Goal: Feedback & Contribution: Contribute content

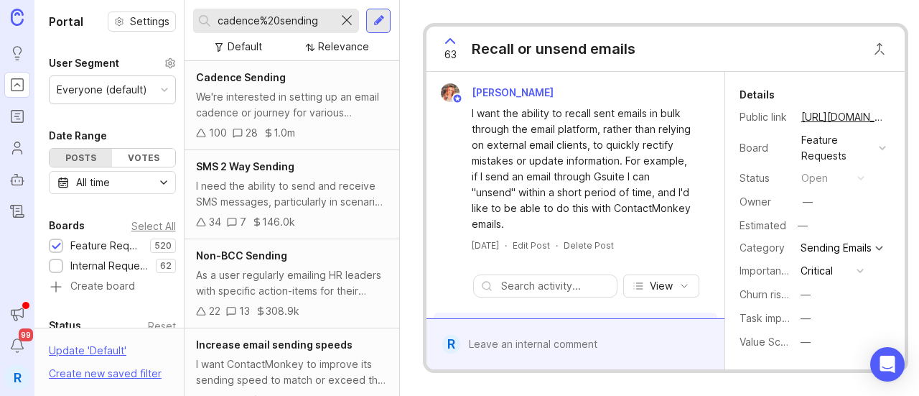
click at [351, 24] on div at bounding box center [346, 20] width 17 height 19
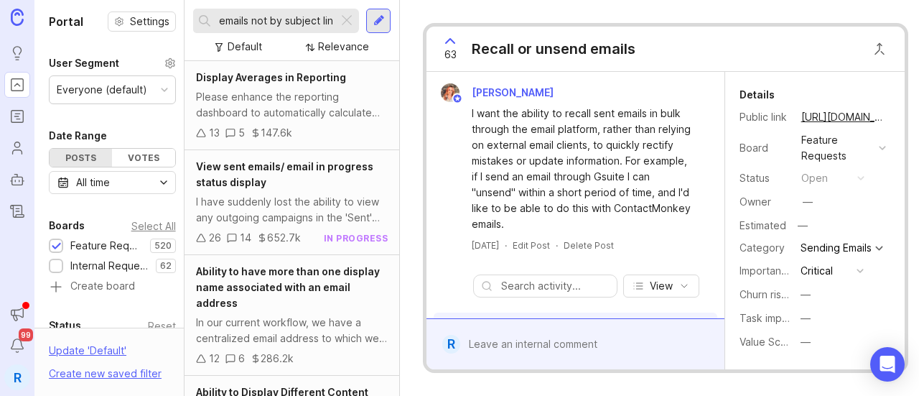
scroll to position [0, 41]
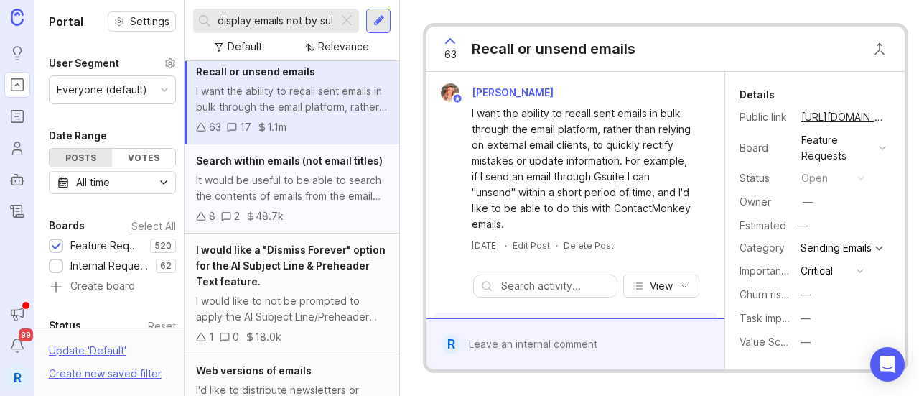
click at [216, 204] on div "It would be useful to be able to search the contents of emails from the email l…" at bounding box center [292, 188] width 192 height 32
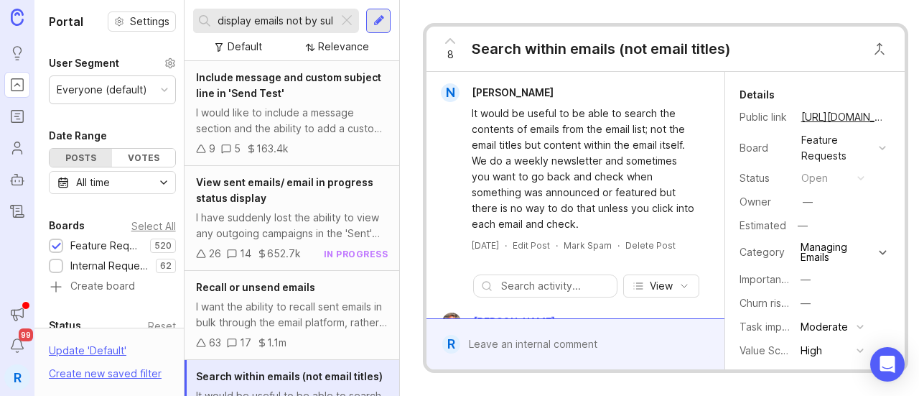
click at [292, 34] on div "Default Relevance" at bounding box center [292, 46] width 198 height 27
click at [287, 14] on input "display emails not by subject line" at bounding box center [275, 21] width 115 height 16
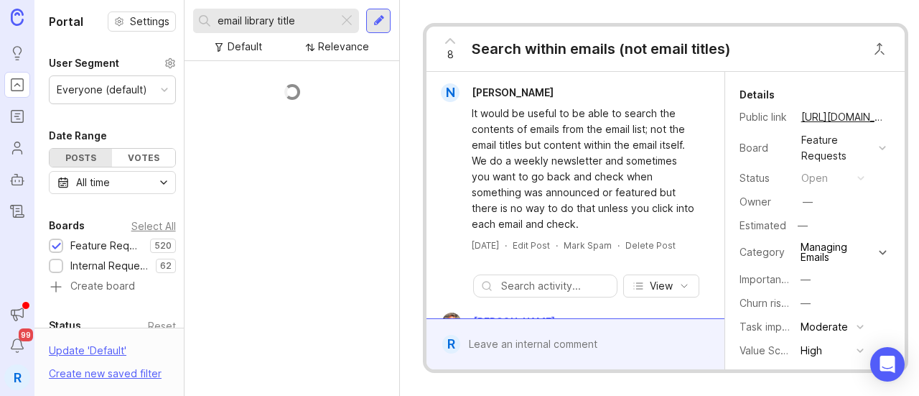
type input "email library title"
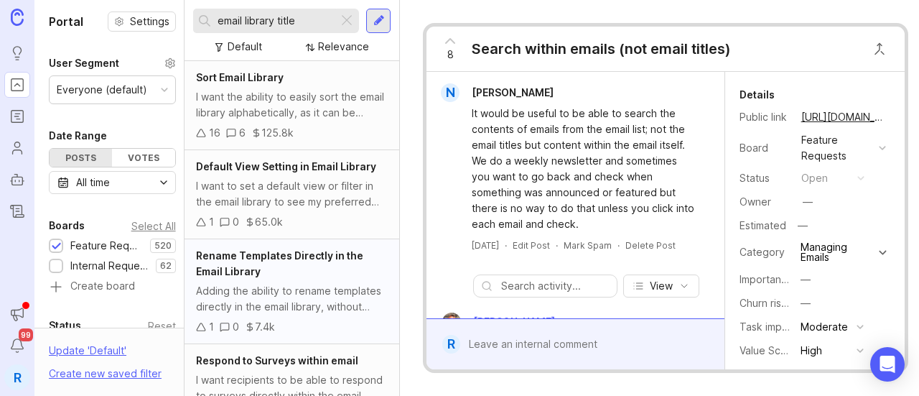
click at [311, 285] on div "Adding the ability to rename templates directly in the email library, without n…" at bounding box center [292, 299] width 192 height 32
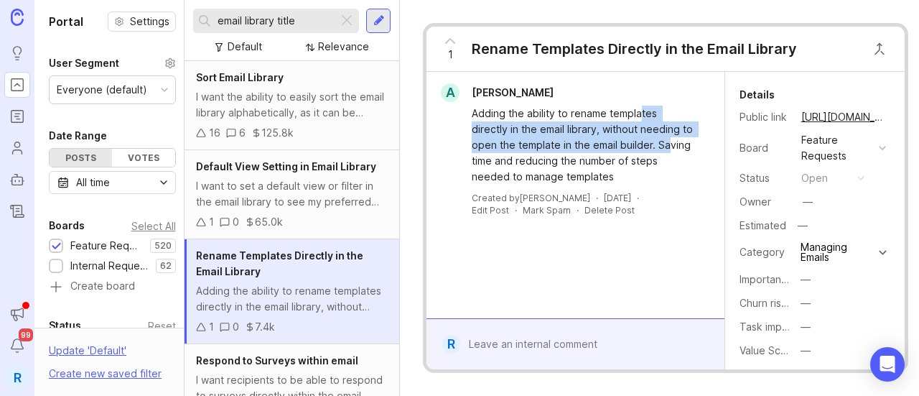
drag, startPoint x: 642, startPoint y: 116, endPoint x: 644, endPoint y: 139, distance: 22.3
click at [644, 139] on div "Adding the ability to rename templates directly in the email library, without n…" at bounding box center [583, 145] width 223 height 79
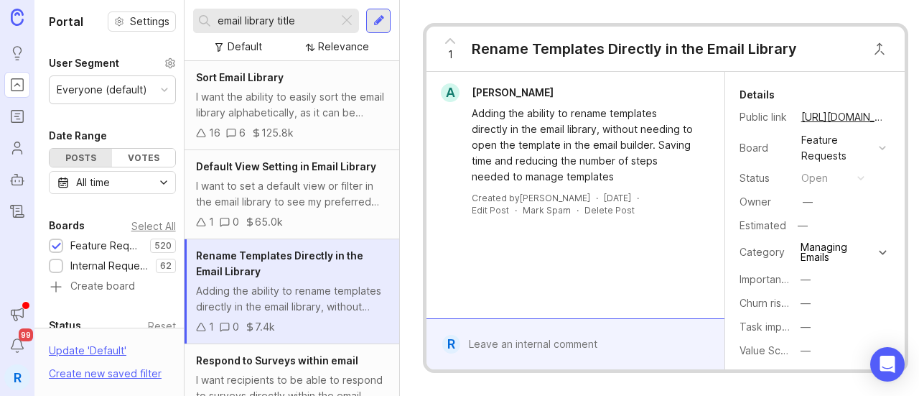
click at [628, 98] on div "A [PERSON_NAME]" at bounding box center [575, 92] width 286 height 19
click at [288, 193] on div "I want to set a default view or filter in the email library to see my preferred…" at bounding box center [292, 194] width 192 height 32
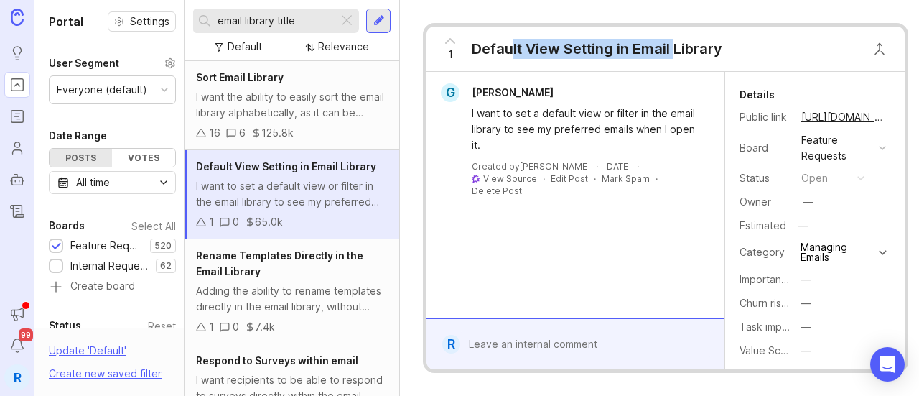
drag, startPoint x: 521, startPoint y: 47, endPoint x: 675, endPoint y: 44, distance: 153.7
click at [675, 44] on div "Default View Setting in Email Library" at bounding box center [597, 49] width 251 height 20
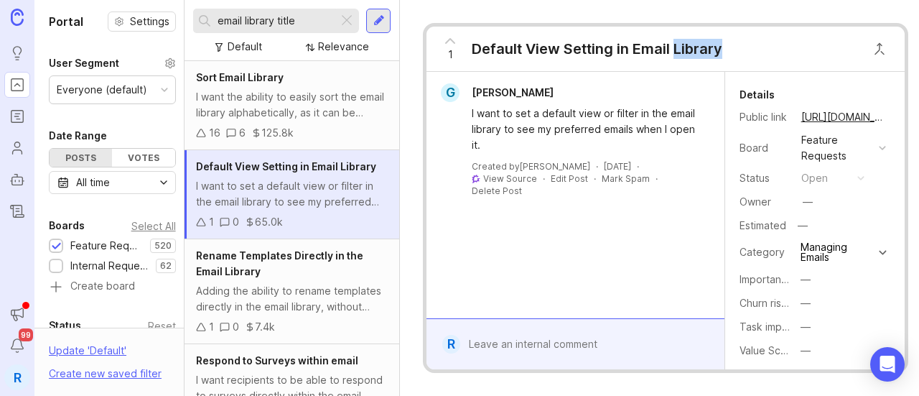
click at [675, 44] on div "Default View Setting in Email Library" at bounding box center [597, 49] width 251 height 20
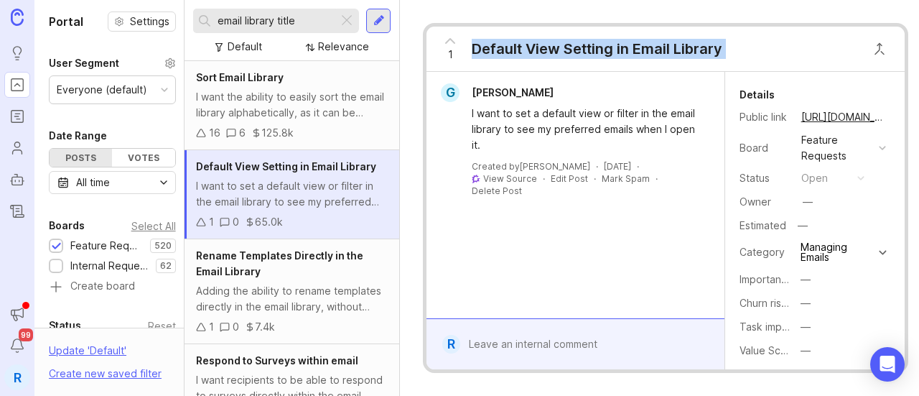
click at [675, 44] on div "Default View Setting in Email Library" at bounding box center [597, 49] width 251 height 20
click at [228, 102] on div "I want the ability to easily sort the email library alphabetically, as it can b…" at bounding box center [292, 105] width 192 height 32
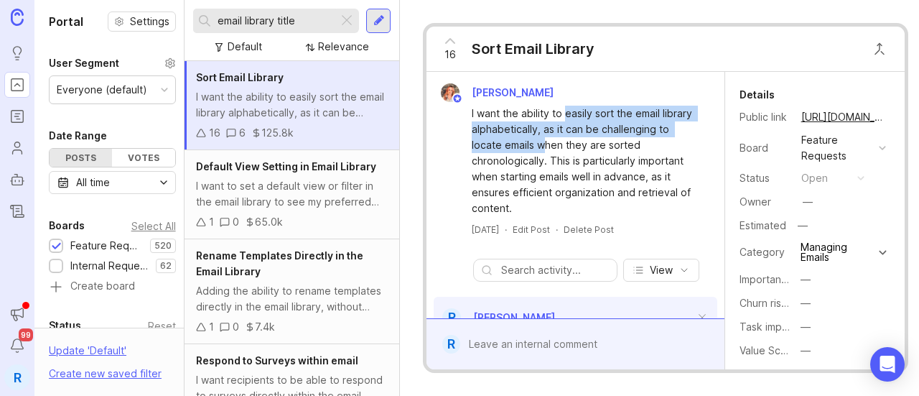
drag, startPoint x: 573, startPoint y: 120, endPoint x: 612, endPoint y: 142, distance: 44.7
click at [611, 144] on div "I want the ability to easily sort the email library alphabetically, as it can b…" at bounding box center [583, 161] width 223 height 111
click at [613, 142] on div "I want the ability to easily sort the email library alphabetically, as it can b…" at bounding box center [583, 161] width 223 height 111
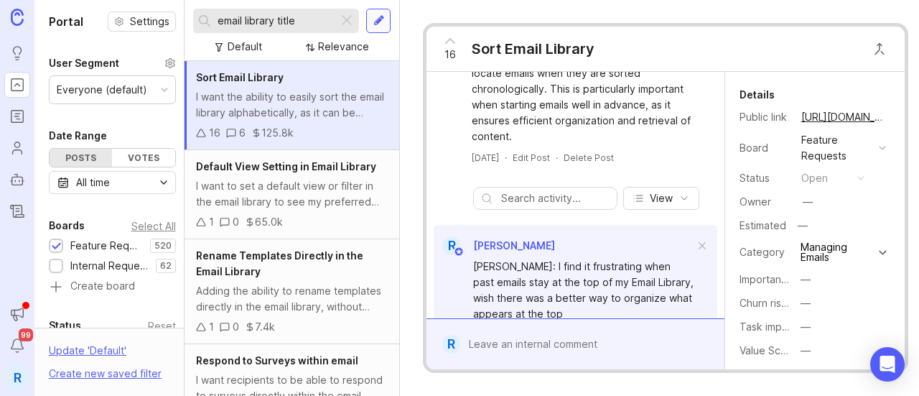
click at [376, 22] on div at bounding box center [379, 20] width 11 height 13
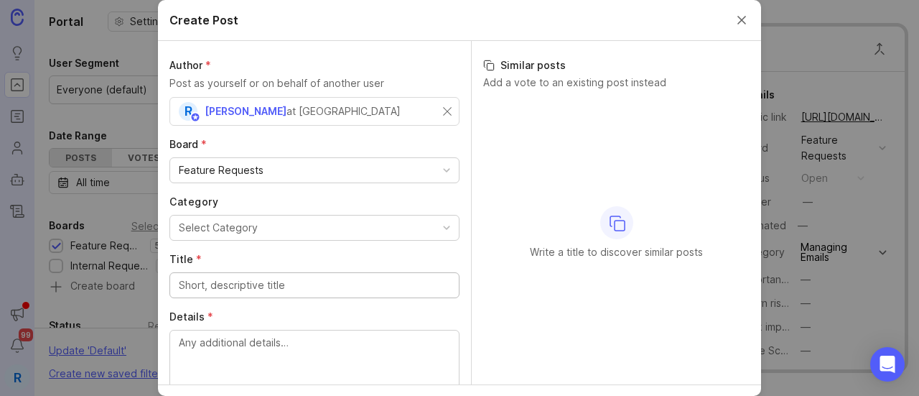
drag, startPoint x: 279, startPoint y: 169, endPoint x: 248, endPoint y: 185, distance: 35.0
click at [279, 168] on div "Feature Requests" at bounding box center [314, 170] width 289 height 24
click at [249, 210] on div "Category Select Category" at bounding box center [315, 218] width 290 height 46
click at [256, 236] on button "Select Category" at bounding box center [315, 228] width 290 height 26
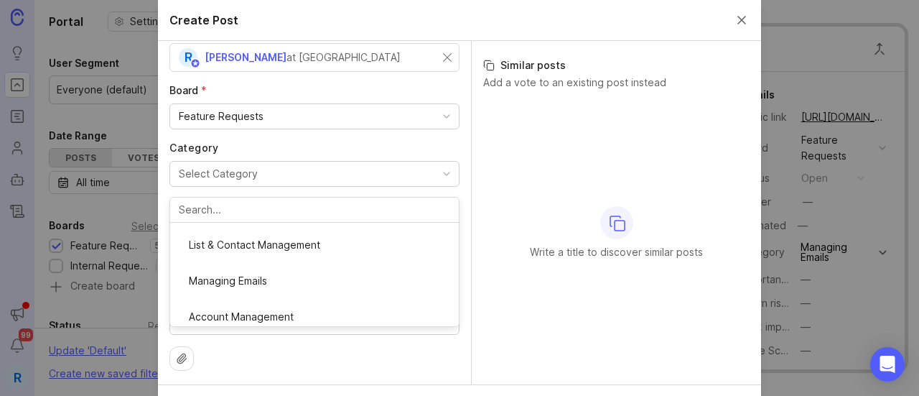
scroll to position [477, 0]
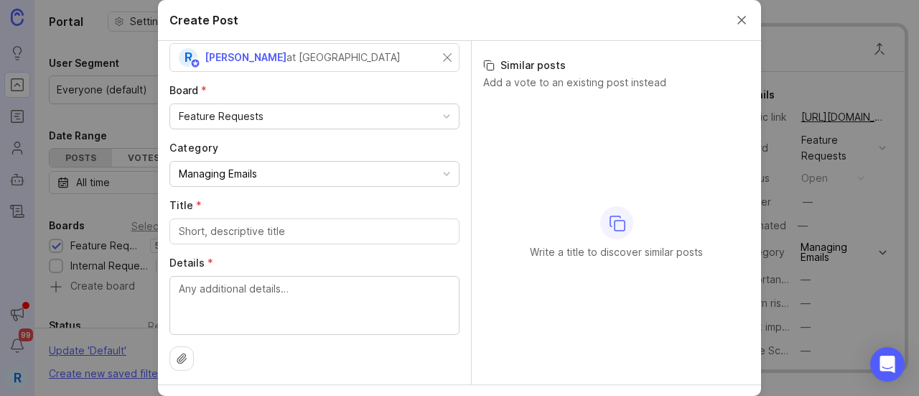
click at [259, 223] on input "Title *" at bounding box center [315, 231] width 272 height 16
click at [221, 226] on input "Title *" at bounding box center [315, 231] width 272 height 16
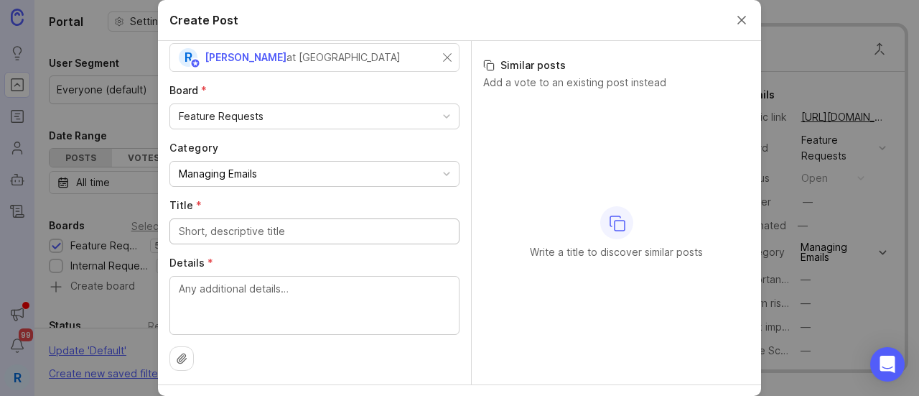
click at [298, 236] on input "Title *" at bounding box center [315, 231] width 272 height 16
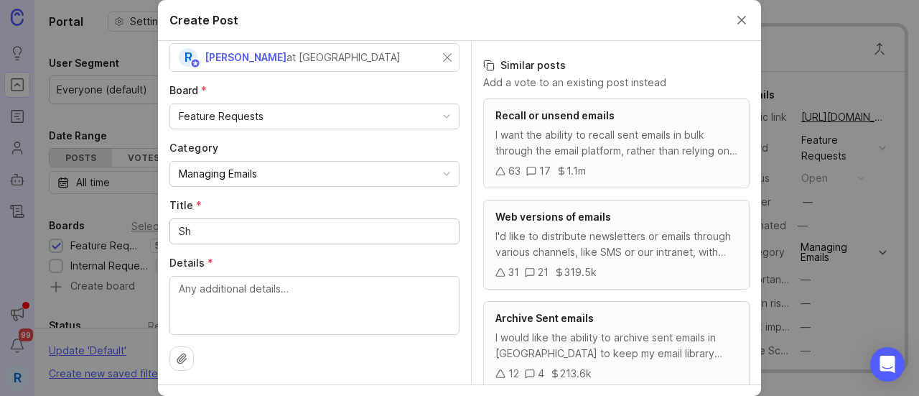
type input "S"
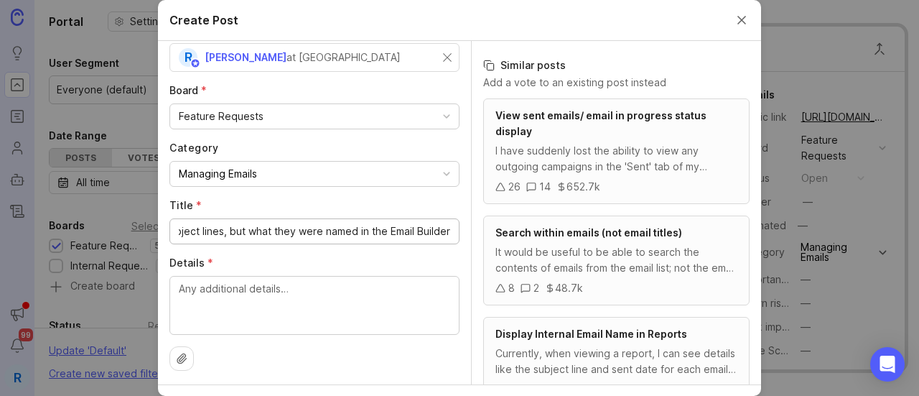
scroll to position [0, 0]
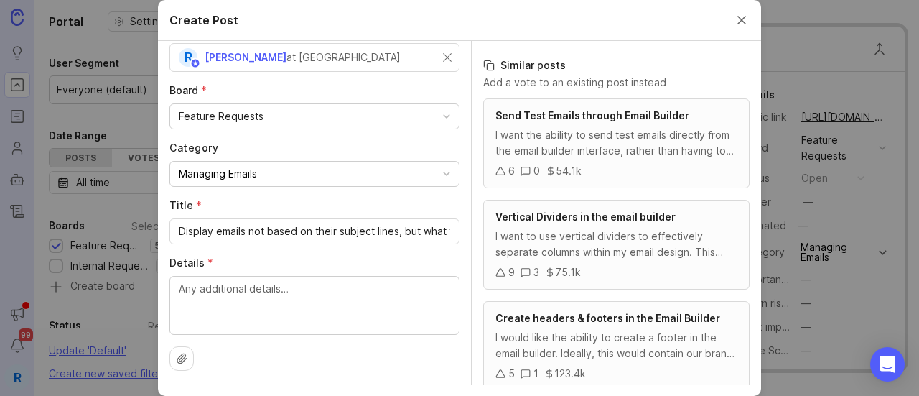
drag, startPoint x: 290, startPoint y: 239, endPoint x: 60, endPoint y: 219, distance: 230.7
click at [60, 219] on div "Create Post Author * Post as yourself or on behalf of another user R [PERSON_NA…" at bounding box center [459, 198] width 919 height 396
click at [207, 230] on input "Display emails not based on their subject lines, but what they were named in th…" at bounding box center [315, 231] width 272 height 16
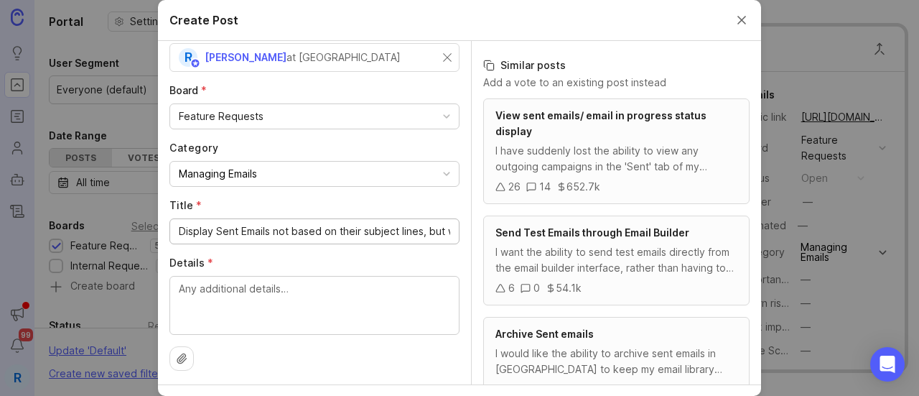
drag, startPoint x: 226, startPoint y: 234, endPoint x: 345, endPoint y: 231, distance: 119.3
click at [345, 231] on input "Display Sent Emails not based on their subject lines, but what they were named …" at bounding box center [315, 231] width 272 height 16
drag, startPoint x: 345, startPoint y: 231, endPoint x: 363, endPoint y: 229, distance: 18.7
click at [346, 231] on input "Display Sent Emails not based on their subject lines, but what they were named …" at bounding box center [315, 231] width 272 height 16
click at [399, 232] on input "Display Sent Emails not based on their subject lines, but what they were named …" at bounding box center [315, 231] width 272 height 16
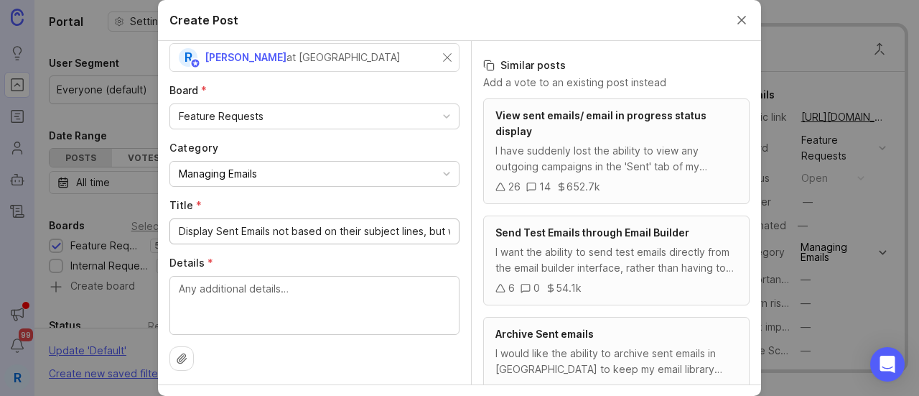
click at [415, 229] on input "Display Sent Emails not based on their subject lines, but what they were named …" at bounding box center [315, 231] width 272 height 16
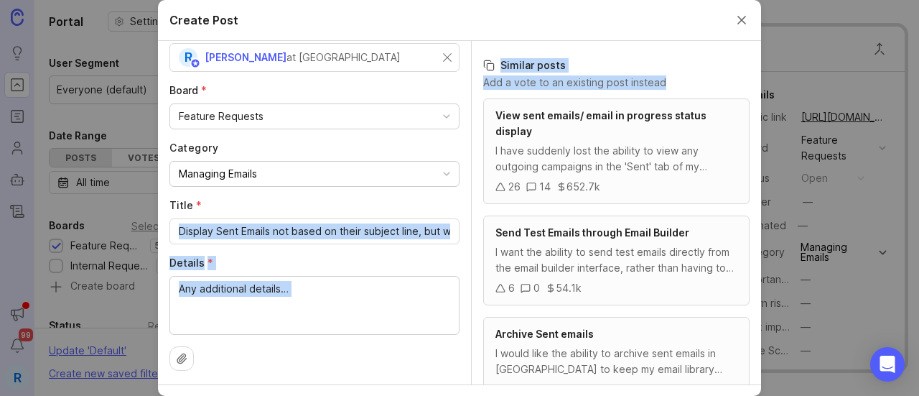
drag, startPoint x: 434, startPoint y: 231, endPoint x: 417, endPoint y: 239, distance: 19.3
click at [474, 222] on div "Author * Post as yourself or on behalf of another user R [PERSON_NAME] at Conta…" at bounding box center [459, 212] width 603 height 343
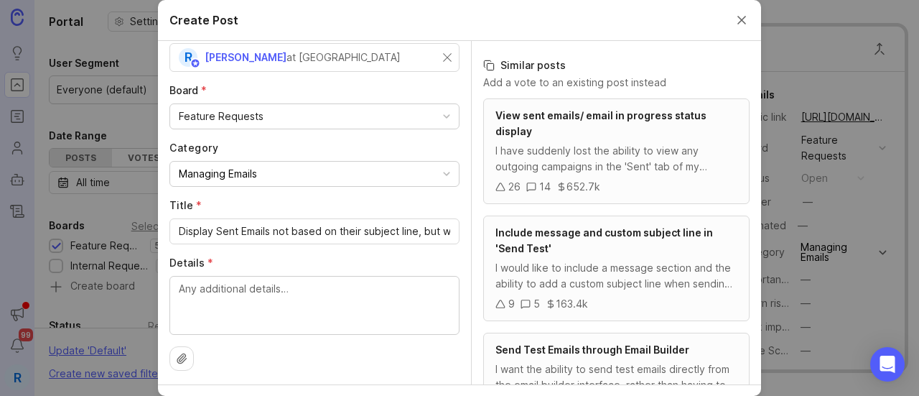
drag, startPoint x: 417, startPoint y: 239, endPoint x: 442, endPoint y: 234, distance: 25.6
click at [453, 231] on div "Author * Post as yourself or on behalf of another user R [PERSON_NAME] at Conta…" at bounding box center [314, 212] width 313 height 343
click at [454, 227] on div "Author * Post as yourself or on behalf of another user R [PERSON_NAME] at Conta…" at bounding box center [314, 212] width 313 height 343
click at [437, 229] on div "Display Sent Emails not based on their subject line, but what they were named i…" at bounding box center [315, 231] width 290 height 26
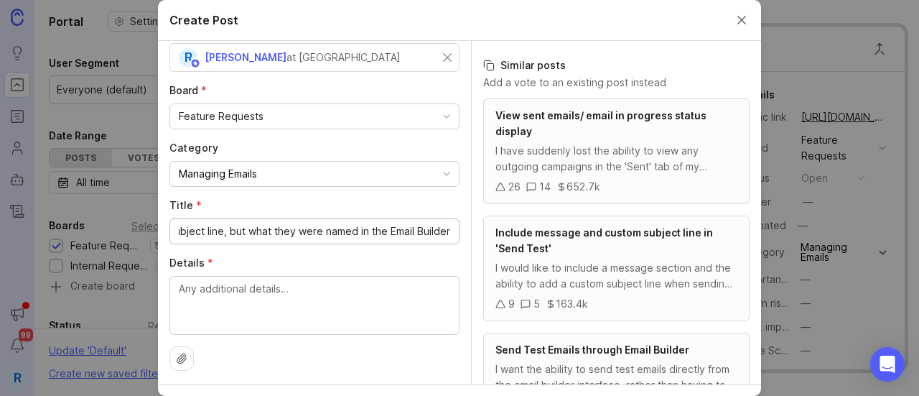
drag, startPoint x: 407, startPoint y: 225, endPoint x: 340, endPoint y: 234, distance: 67.4
click at [358, 234] on input "Display Sent Emails not based on their subject line, but what they were named i…" at bounding box center [315, 231] width 272 height 16
click at [261, 224] on input "Display Sent Emails not based on their subject line, but what they were named i…" at bounding box center [315, 231] width 272 height 16
drag, startPoint x: 233, startPoint y: 229, endPoint x: 477, endPoint y: 296, distance: 252.5
click at [234, 229] on input "Display Sent Emails not based on their subject line, but what they were named i…" at bounding box center [315, 231] width 272 height 16
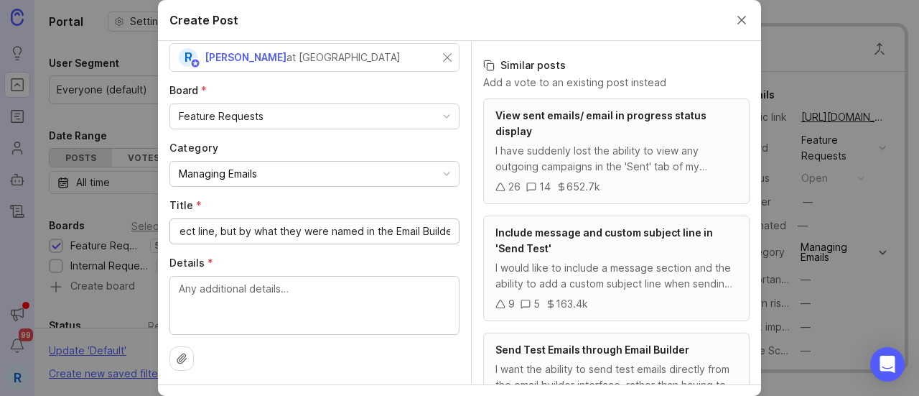
scroll to position [0, 218]
drag, startPoint x: 313, startPoint y: 227, endPoint x: 452, endPoint y: 226, distance: 138.6
click at [452, 226] on div "Author * Post as yourself or on behalf of another user R [PERSON_NAME] at Conta…" at bounding box center [314, 212] width 313 height 343
click at [416, 228] on input "Display Sent Emails not based on their subject line, but by what they were name…" at bounding box center [315, 231] width 272 height 16
type input "Display Sent Emails not based on their subject line, but by what they were name…"
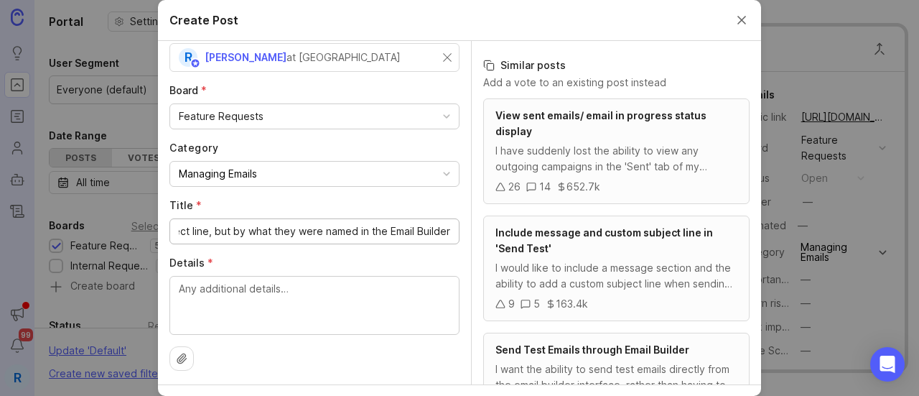
click at [322, 284] on textarea "Details *" at bounding box center [315, 304] width 272 height 47
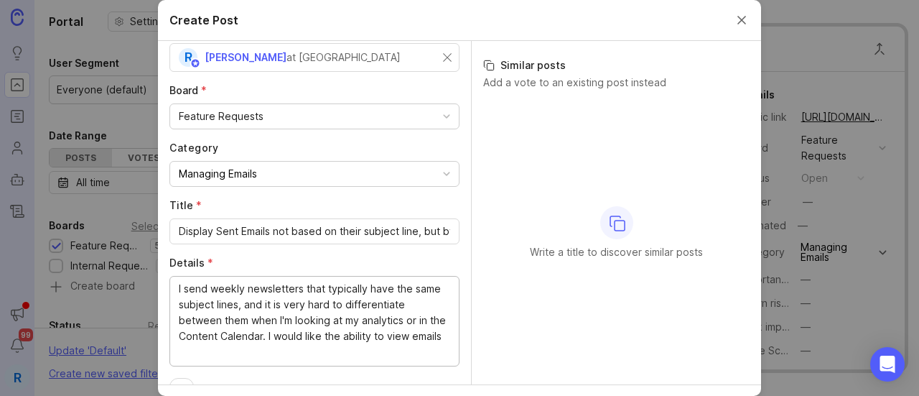
click at [320, 355] on textarea "I send weekly newsletters that typically have the same subject lines, and it is…" at bounding box center [315, 320] width 272 height 79
type textarea "I send weekly newsletters that typically have the same subject lines, and it is…"
drag, startPoint x: 238, startPoint y: 373, endPoint x: 440, endPoint y: 333, distance: 205.8
click at [440, 333] on div "I send weekly newsletters that typically have the same subject lines, and it is…" at bounding box center [315, 329] width 290 height 106
click at [408, 334] on textarea "I send weekly newsletters that typically have the same subject lines, and it is…" at bounding box center [315, 328] width 272 height 95
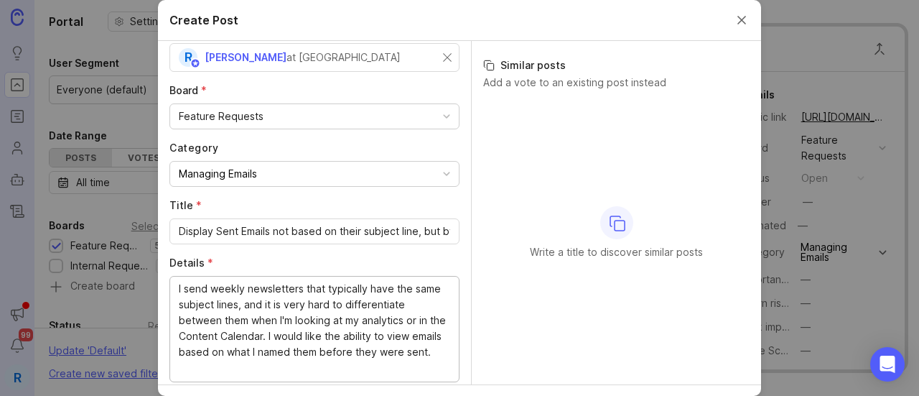
click at [398, 335] on textarea "I send weekly newsletters that typically have the same subject lines, and it is…" at bounding box center [315, 328] width 272 height 95
click at [352, 370] on textarea "I send weekly newsletters that typically have the same subject lines, and it is…" at bounding box center [315, 328] width 272 height 95
click at [330, 64] on div "at [GEOGRAPHIC_DATA]" at bounding box center [344, 58] width 114 height 16
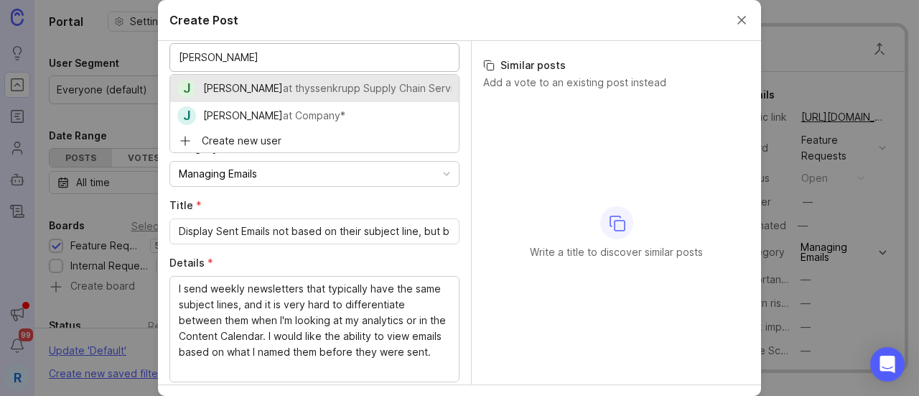
type input "[PERSON_NAME]"
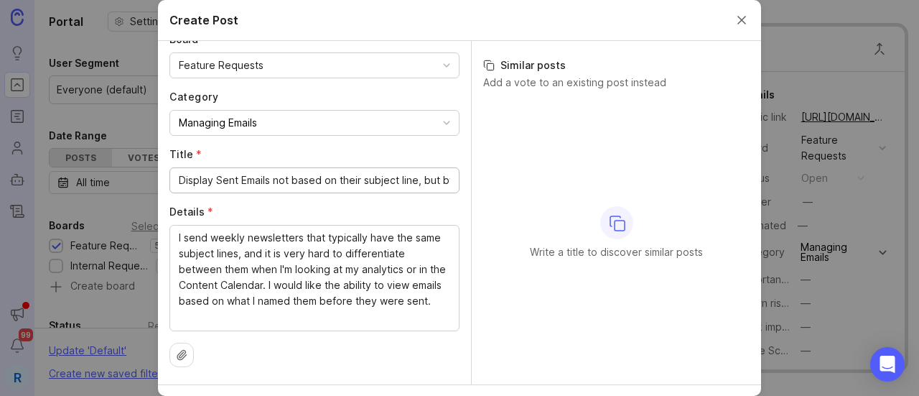
scroll to position [0, 218]
drag, startPoint x: 256, startPoint y: 166, endPoint x: 399, endPoint y: 173, distance: 143.8
click at [468, 168] on div "Author * Post as yourself or on behalf of another user J [PERSON_NAME] at thyss…" at bounding box center [459, 212] width 603 height 343
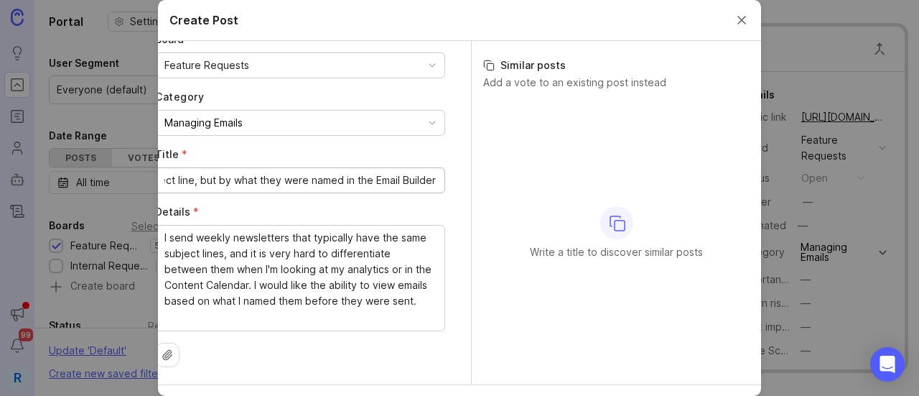
click at [243, 172] on input "Display Sent Emails not based on their subject line, but by what they were name…" at bounding box center [300, 180] width 272 height 16
drag, startPoint x: 238, startPoint y: 170, endPoint x: 149, endPoint y: 167, distance: 89.8
click at [149, 167] on div "Create Post Author * Post as yourself or on behalf of another user J [PERSON_NA…" at bounding box center [459, 198] width 919 height 396
click at [276, 174] on input "Display Sent Emails not based on their subject line, but by what they were name…" at bounding box center [300, 180] width 272 height 16
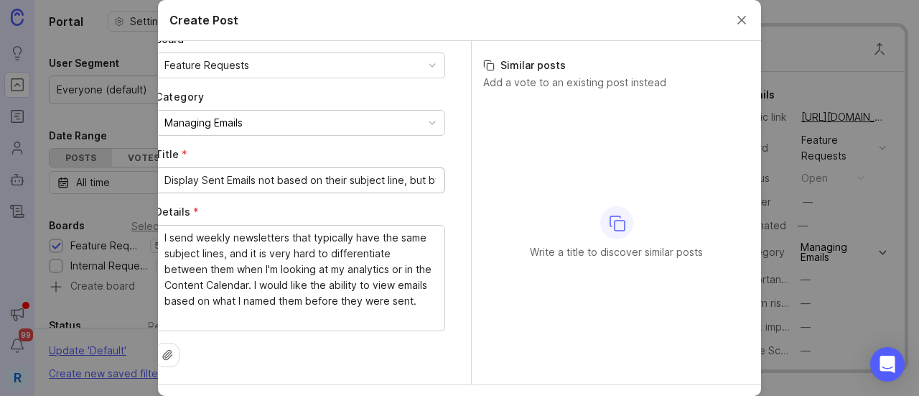
scroll to position [112, 0]
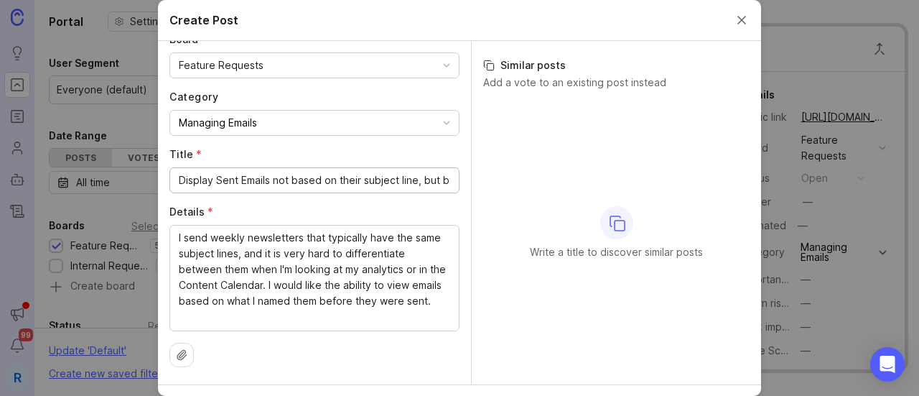
drag, startPoint x: 247, startPoint y: 172, endPoint x: 149, endPoint y: 163, distance: 98.1
click at [139, 166] on div "Create Post Author * Post as yourself or on behalf of another user J [PERSON_NA…" at bounding box center [459, 198] width 919 height 396
click at [296, 173] on input "Display Sent Emails not based on their subject line, but by what they were name…" at bounding box center [315, 180] width 272 height 16
click at [369, 175] on input "Display Sent Emails not based on their subject line, but by what they were name…" at bounding box center [315, 180] width 272 height 16
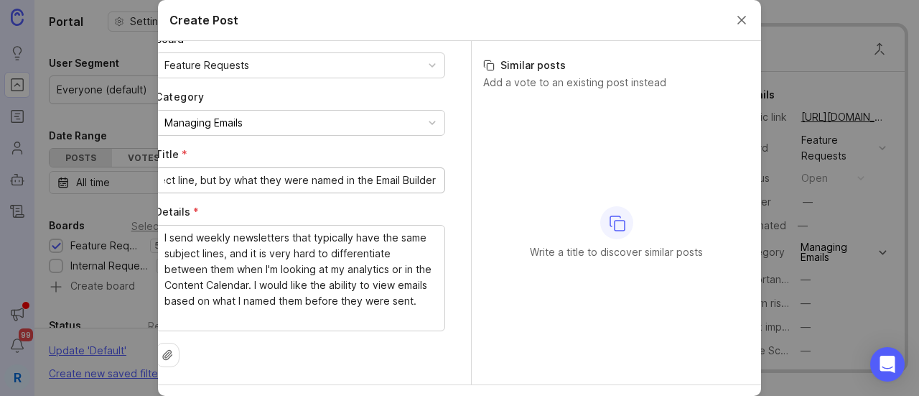
drag, startPoint x: 261, startPoint y: 170, endPoint x: 394, endPoint y: 162, distance: 133.2
click at [516, 169] on div "Author * Post as yourself or on behalf of another user J [PERSON_NAME] at thyss…" at bounding box center [459, 212] width 603 height 343
drag, startPoint x: 362, startPoint y: 171, endPoint x: 379, endPoint y: 170, distance: 17.3
click at [362, 172] on input "Display Sent Emails not based on their subject line, but by what they were name…" at bounding box center [300, 180] width 272 height 16
drag, startPoint x: 409, startPoint y: 172, endPoint x: 358, endPoint y: 172, distance: 51.0
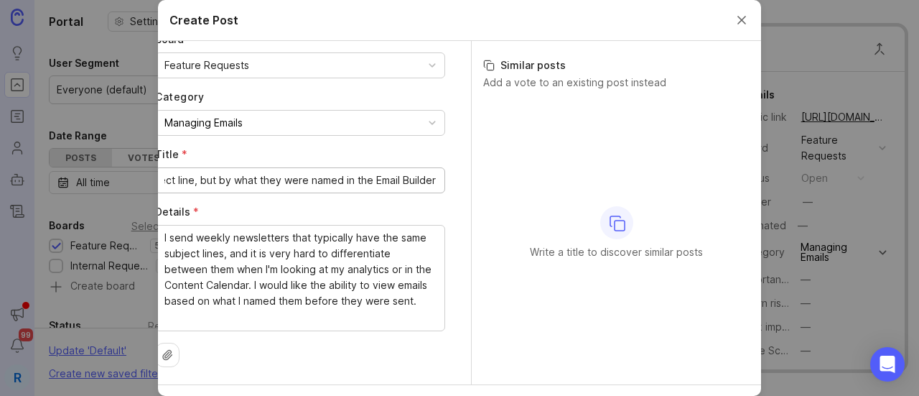
click at [409, 172] on input "Display Sent Emails not based on their subject line, but by what they were name…" at bounding box center [300, 180] width 272 height 16
click at [316, 175] on input "Display Sent Emails not based on their subject line, but by what they were name…" at bounding box center [300, 180] width 272 height 16
click at [395, 172] on input "Display Sent Emails not based on their subject line, but by what they were name…" at bounding box center [300, 180] width 272 height 16
click at [405, 172] on input "Display Sent Emails not based on their subject line, but by what they were name…" at bounding box center [300, 180] width 272 height 16
click at [411, 172] on input "Display Sent Emails not based on their subject line, but by what they were name…" at bounding box center [300, 180] width 272 height 16
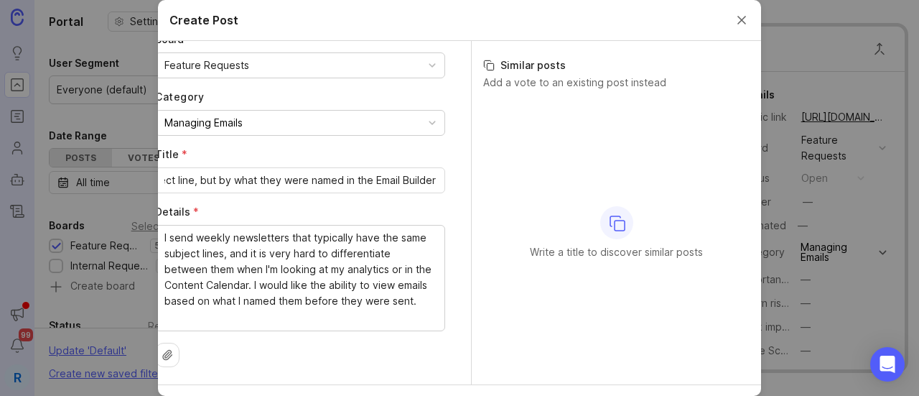
scroll to position [0, 0]
drag, startPoint x: 414, startPoint y: 170, endPoint x: 256, endPoint y: 169, distance: 158.0
click at [255, 169] on div "Display Sent Emails not based on their subject line, but by what they were name…" at bounding box center [300, 180] width 290 height 26
drag, startPoint x: 303, startPoint y: 173, endPoint x: 428, endPoint y: 164, distance: 125.3
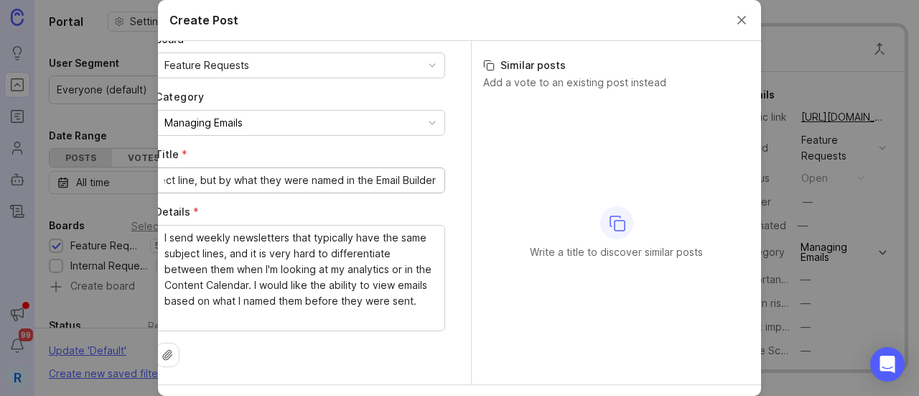
click at [431, 164] on div "Author * Post as yourself or on behalf of another user J [PERSON_NAME] at thyss…" at bounding box center [314, 212] width 313 height 343
click at [342, 172] on input "Display Sent Emails not based on their subject line, but by what they were name…" at bounding box center [300, 180] width 272 height 16
drag, startPoint x: 199, startPoint y: 172, endPoint x: 422, endPoint y: 175, distance: 222.7
click at [422, 175] on div "Display Sent Emails not based on their subject line, but by what they were name…" at bounding box center [300, 180] width 290 height 26
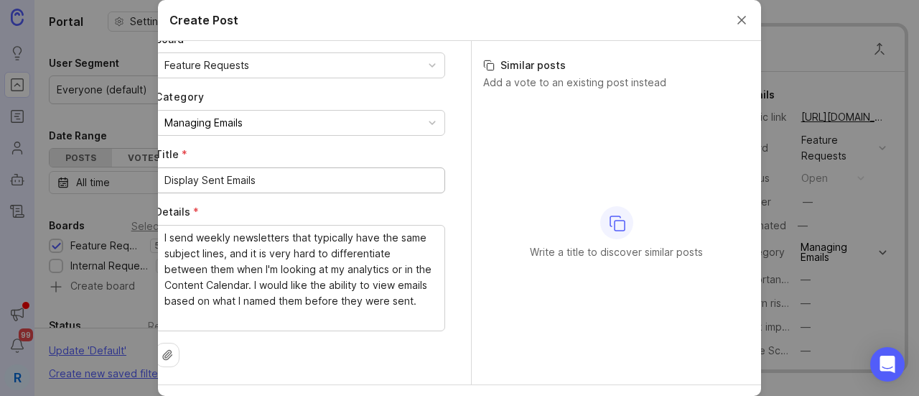
paste input "by what they were named in the Email Builder"
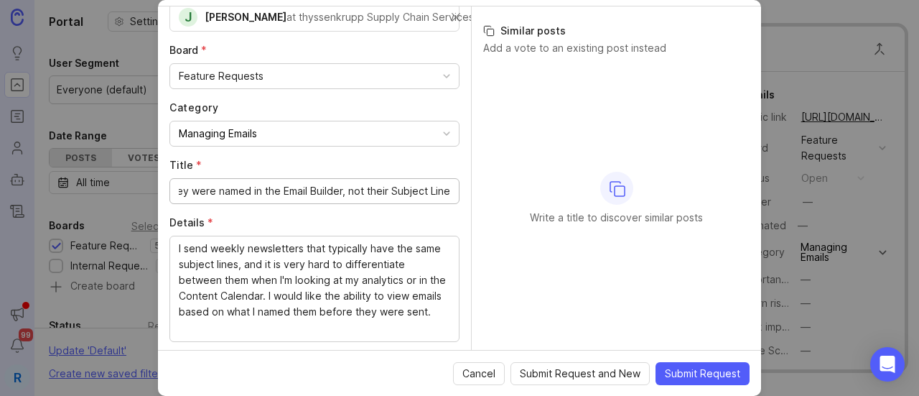
scroll to position [112, 0]
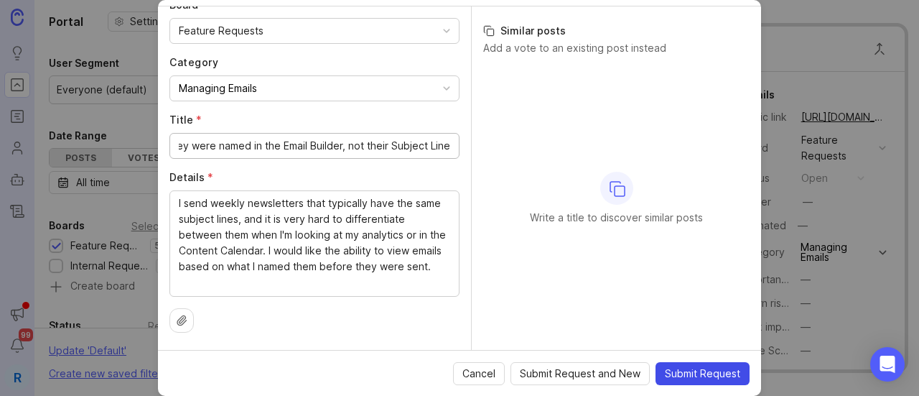
type input "Display Sent Emails by what they were named in the Email Builder, not their Sub…"
click at [710, 374] on span "Submit Request" at bounding box center [702, 373] width 75 height 14
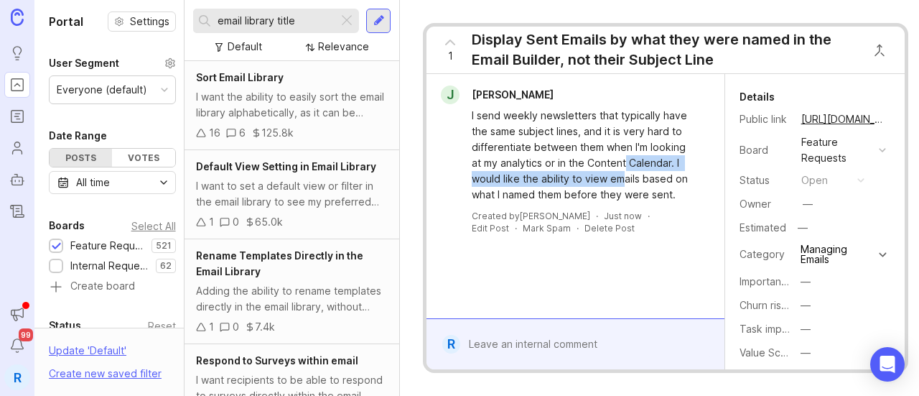
drag, startPoint x: 614, startPoint y: 159, endPoint x: 652, endPoint y: 208, distance: 61.9
click at [641, 196] on div "I send weekly newsletters that typically have the same subject lines, and it is…" at bounding box center [583, 155] width 223 height 95
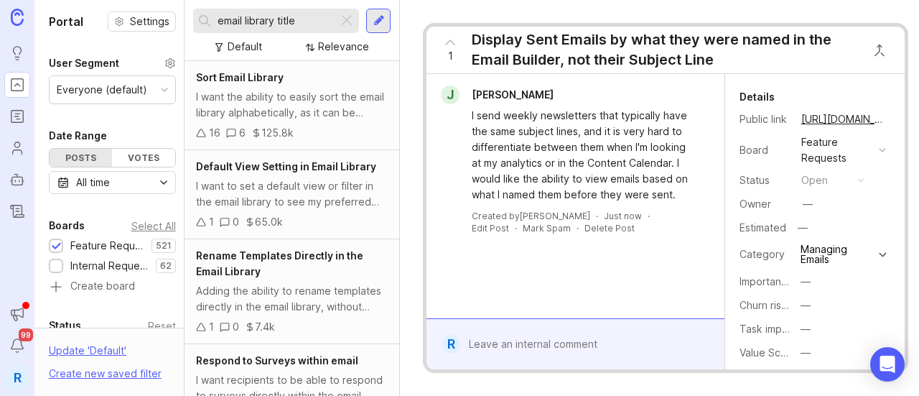
click at [652, 208] on div "J [PERSON_NAME] I send weekly newsletters that typically have the same subject …" at bounding box center [575, 159] width 286 height 149
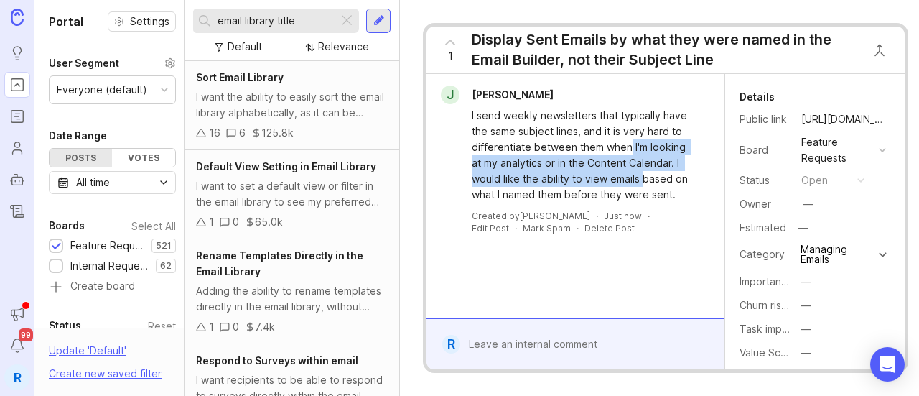
drag, startPoint x: 631, startPoint y: 144, endPoint x: 646, endPoint y: 226, distance: 83.4
click at [648, 201] on div "I send weekly newsletters that typically have the same subject lines, and it is…" at bounding box center [583, 155] width 223 height 95
